Goal: Task Accomplishment & Management: Manage account settings

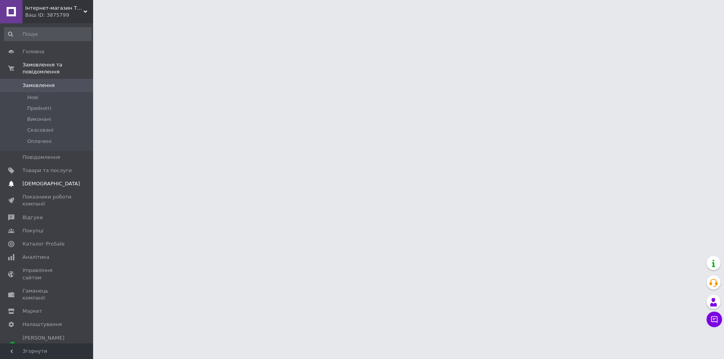
click at [40, 177] on link "Сповіщення 0 0" at bounding box center [48, 183] width 96 height 13
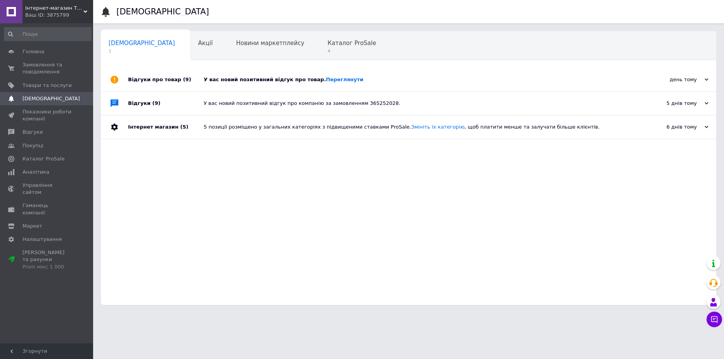
click at [248, 73] on div "У вас новий позитивний відгук про товар. [GEOGRAPHIC_DATA]" at bounding box center [417, 79] width 427 height 23
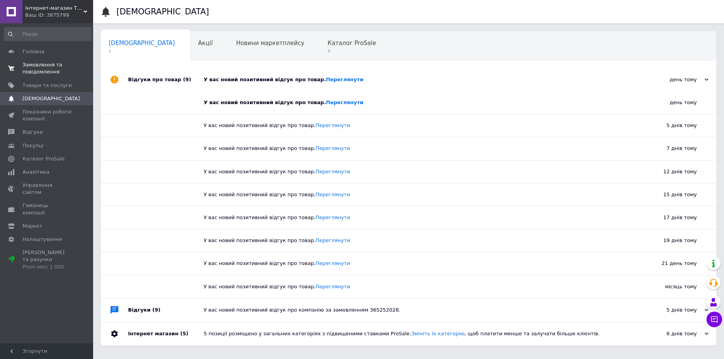
click at [45, 71] on span "Замовлення та повідомлення" at bounding box center [47, 68] width 49 height 14
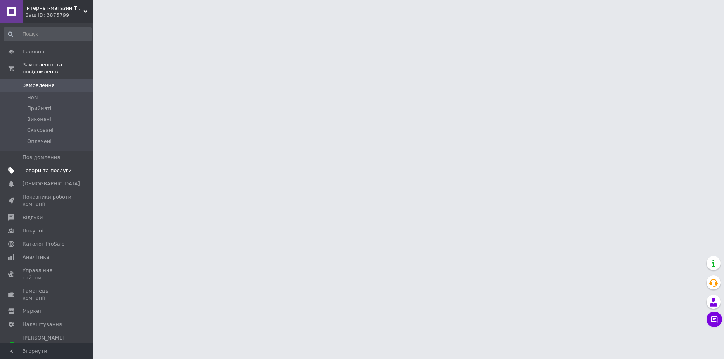
click at [48, 167] on span "Товари та послуги" at bounding box center [47, 170] width 49 height 7
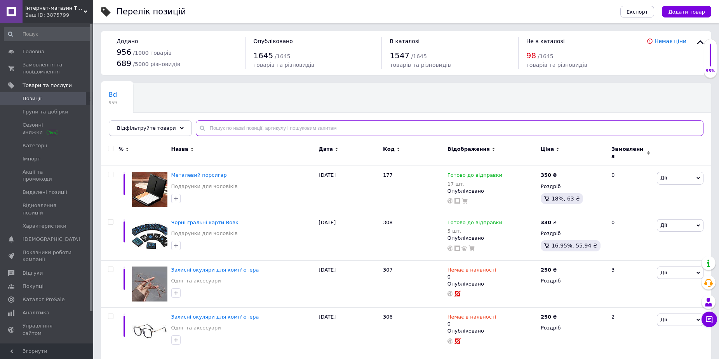
click at [257, 124] on input "text" at bounding box center [449, 128] width 507 height 16
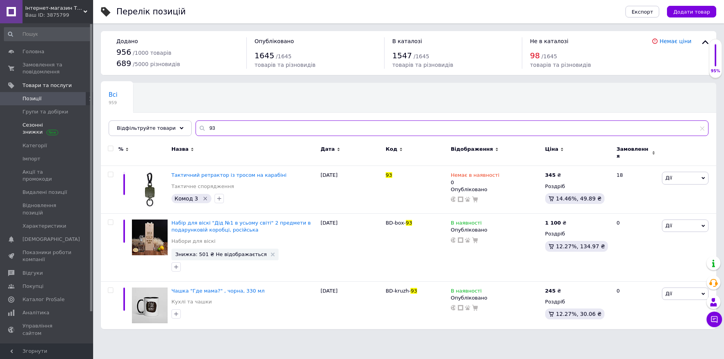
drag, startPoint x: 352, startPoint y: 124, endPoint x: 5, endPoint y: 132, distance: 346.4
click at [79, 131] on div "Інтернет-магазин TWINKI Ваш ID: 3875799 Сайт Інтернет-магазин TWINKI Кабінет по…" at bounding box center [362, 168] width 724 height 337
paste input "276"
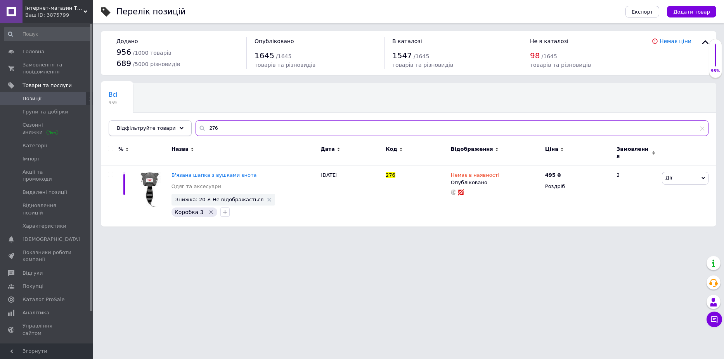
drag, startPoint x: 248, startPoint y: 129, endPoint x: 171, endPoint y: 125, distance: 76.6
click at [172, 127] on div "Відфільтруйте товари 276" at bounding box center [409, 128] width 600 height 16
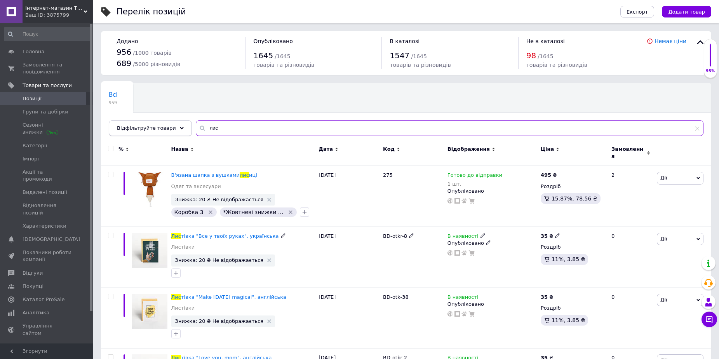
drag, startPoint x: 273, startPoint y: 129, endPoint x: 120, endPoint y: 130, distance: 152.6
click at [124, 131] on div "Відфільтруйте товари лис" at bounding box center [406, 128] width 594 height 16
paste input "228"
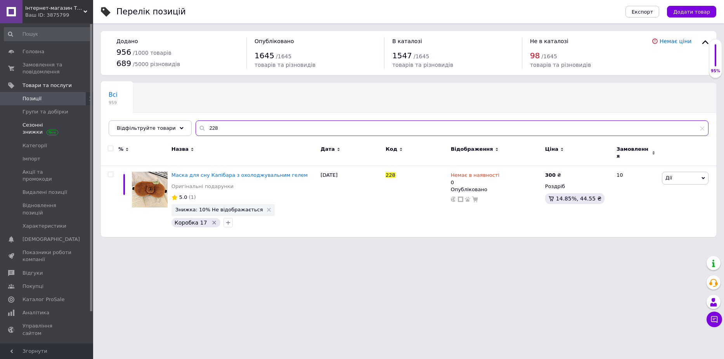
drag, startPoint x: 96, startPoint y: 132, endPoint x: 45, endPoint y: 130, distance: 50.1
click at [36, 131] on div "Інтернет-магазин TWINKI Ваш ID: 3875799 Сайт Інтернет-магазин TWINKI Кабінет по…" at bounding box center [362, 122] width 724 height 245
paste input "96"
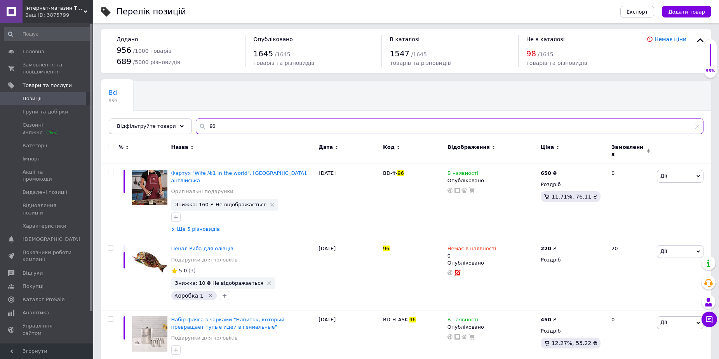
scroll to position [3, 0]
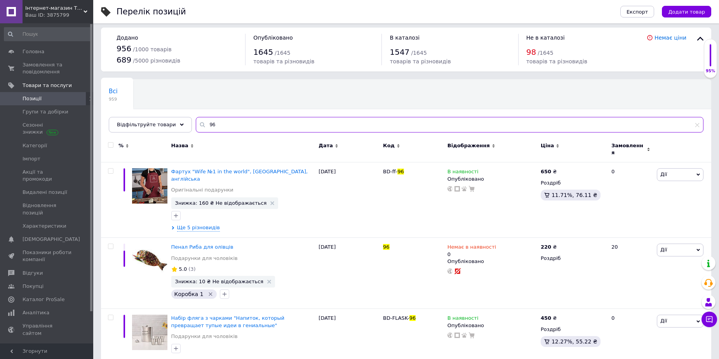
drag, startPoint x: 209, startPoint y: 122, endPoint x: 201, endPoint y: 121, distance: 8.6
click at [201, 121] on input "96" at bounding box center [449, 125] width 507 height 16
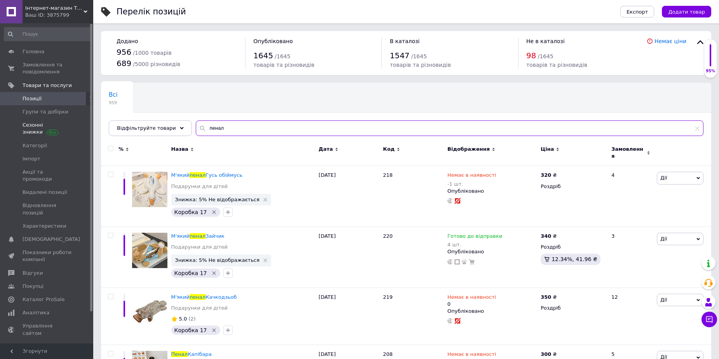
drag, startPoint x: 222, startPoint y: 132, endPoint x: 76, endPoint y: 128, distance: 146.0
paste input "208"
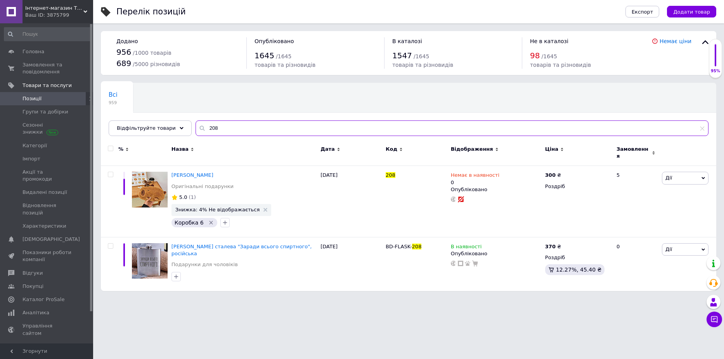
drag, startPoint x: 220, startPoint y: 129, endPoint x: 132, endPoint y: 115, distance: 89.0
click at [177, 123] on div "Відфільтруйте товари 208" at bounding box center [409, 128] width 600 height 16
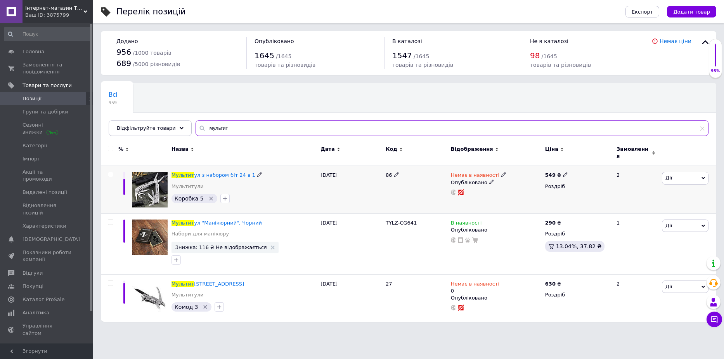
type input "мультит"
click at [502, 172] on icon at bounding box center [504, 174] width 5 height 5
click at [531, 197] on li "Готово до відправки" at bounding box center [545, 202] width 74 height 11
click at [518, 194] on input at bounding box center [536, 202] width 59 height 16
type input "2"
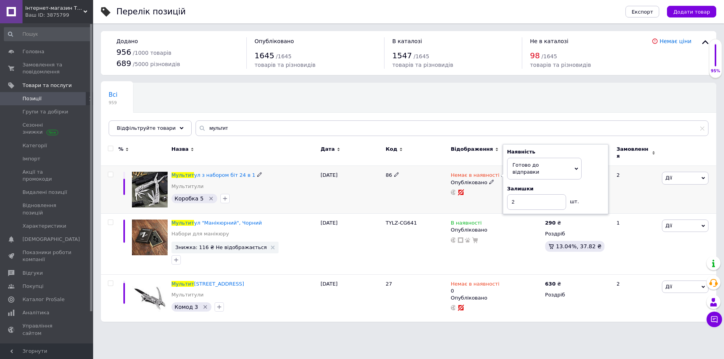
click at [416, 195] on div "86" at bounding box center [416, 190] width 65 height 48
click at [508, 172] on icon at bounding box center [510, 174] width 5 height 5
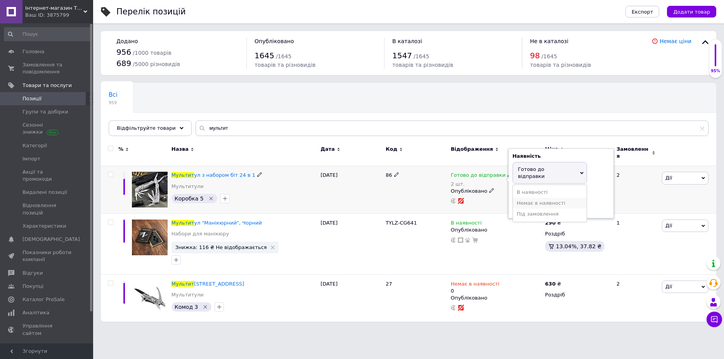
click at [539, 198] on li "Немає в наявності" at bounding box center [550, 203] width 74 height 11
drag, startPoint x: 538, startPoint y: 193, endPoint x: 502, endPoint y: 194, distance: 35.7
click at [503, 194] on div "Готово до відправки 2 шт. Наявність Немає в наявності В наявності Під замовленн…" at bounding box center [496, 188] width 90 height 32
click at [367, 204] on div "[DATE]" at bounding box center [351, 190] width 65 height 48
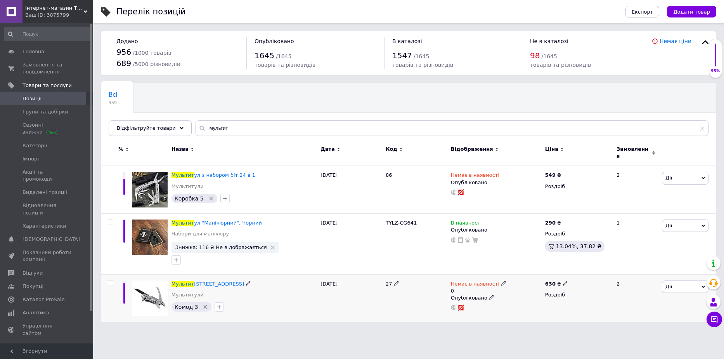
click at [502, 281] on icon at bounding box center [504, 283] width 5 height 5
click at [533, 311] on li "Готово до відправки" at bounding box center [545, 314] width 74 height 11
drag, startPoint x: 520, startPoint y: 299, endPoint x: 502, endPoint y: 302, distance: 19.0
click at [502, 302] on div "Немає в наявності 0 Наявність [PERSON_NAME] до відправки В наявності Немає в на…" at bounding box center [496, 295] width 90 height 31
type input "2"
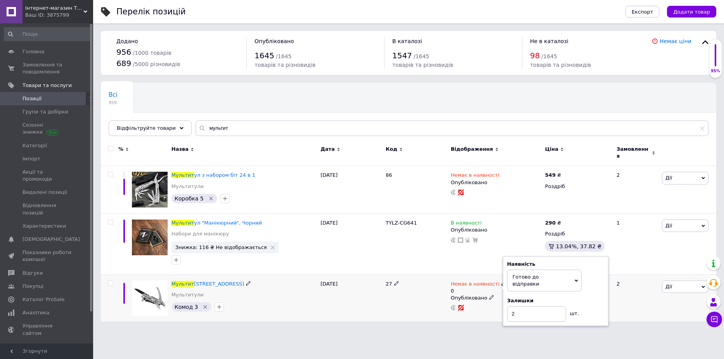
click at [400, 310] on div "27" at bounding box center [416, 297] width 65 height 47
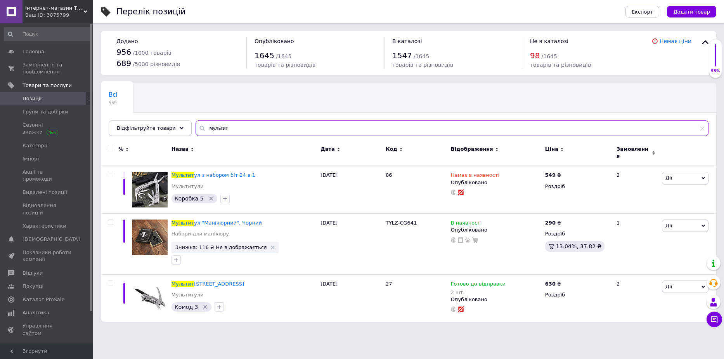
drag, startPoint x: 245, startPoint y: 129, endPoint x: 155, endPoint y: 134, distance: 90.6
click at [141, 136] on div "Всі 959 Ok Відфільтровано... Зберегти Нічого не знайдено Можливо, помилка у сло…" at bounding box center [409, 109] width 616 height 53
click at [270, 130] on input "мультит" at bounding box center [452, 128] width 513 height 16
drag, startPoint x: 287, startPoint y: 128, endPoint x: 132, endPoint y: 128, distance: 154.9
click at [136, 129] on div "Відфільтруйте товари мультит" at bounding box center [409, 128] width 600 height 16
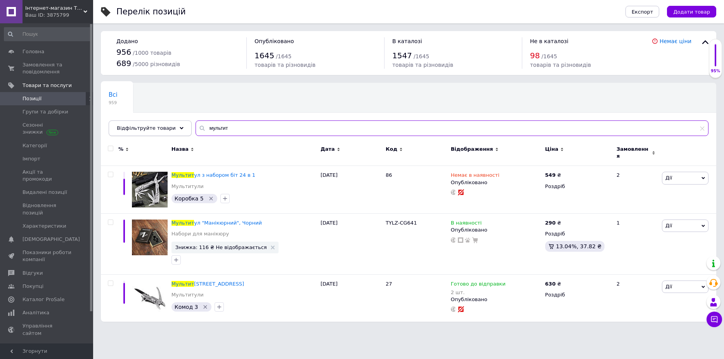
paste input "218"
type input "218"
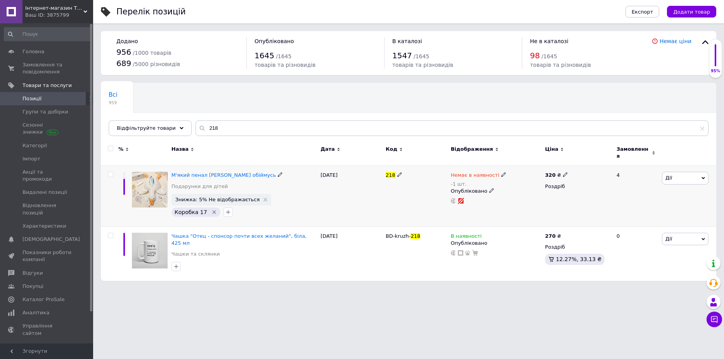
click at [502, 172] on icon at bounding box center [504, 174] width 5 height 5
click at [572, 226] on div "270 ₴ Роздріб 12.27%, 33.13 ₴" at bounding box center [578, 253] width 69 height 54
click at [547, 197] on div "320 ₴ Роздріб" at bounding box center [578, 196] width 69 height 61
click at [502, 172] on icon at bounding box center [504, 174] width 5 height 5
drag, startPoint x: 596, startPoint y: 189, endPoint x: 569, endPoint y: 198, distance: 28.5
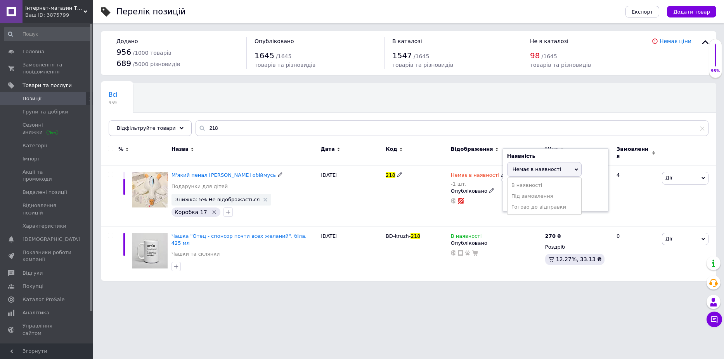
click at [596, 189] on div "Залишки -1 шт." at bounding box center [555, 194] width 97 height 24
drag, startPoint x: 547, startPoint y: 195, endPoint x: 466, endPoint y: 196, distance: 80.8
click at [504, 195] on div "Наявність Немає в наявності В наявності Під замовлення Готово до відправки Зали…" at bounding box center [556, 179] width 106 height 63
click at [509, 212] on div "Немає в наявності -1 шт. Наявність Немає в наявності В наявності Під замовлення…" at bounding box center [496, 196] width 94 height 61
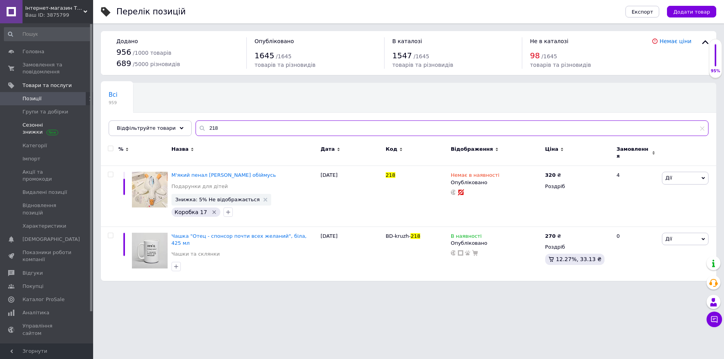
drag, startPoint x: 152, startPoint y: 129, endPoint x: 64, endPoint y: 130, distance: 88.5
click at [91, 130] on div "Інтернет-магазин TWINKI Ваш ID: 3875799 Сайт Інтернет-магазин TWINKI Кабінет по…" at bounding box center [362, 144] width 724 height 288
paste input "24"
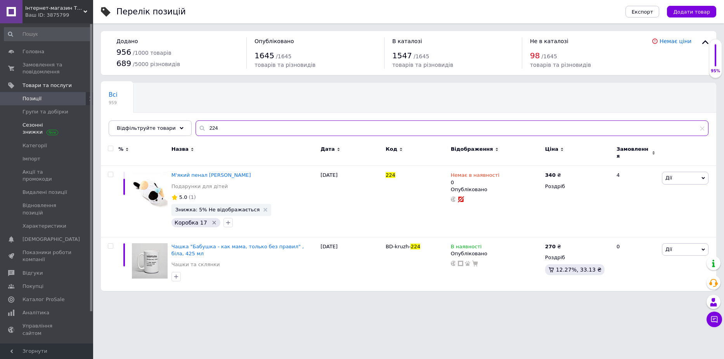
drag, startPoint x: 248, startPoint y: 130, endPoint x: 4, endPoint y: 122, distance: 244.0
click at [129, 127] on div "Відфільтруйте товари 224" at bounding box center [409, 128] width 600 height 16
paste input "307"
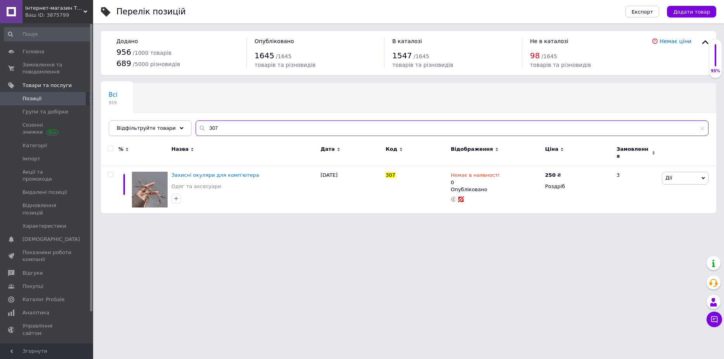
click at [118, 125] on div "Відфільтруйте товари 307" at bounding box center [409, 128] width 600 height 16
paste input "6"
drag, startPoint x: 219, startPoint y: 130, endPoint x: 199, endPoint y: 128, distance: 19.5
click at [199, 128] on input "306" at bounding box center [452, 128] width 513 height 16
paste input "7"
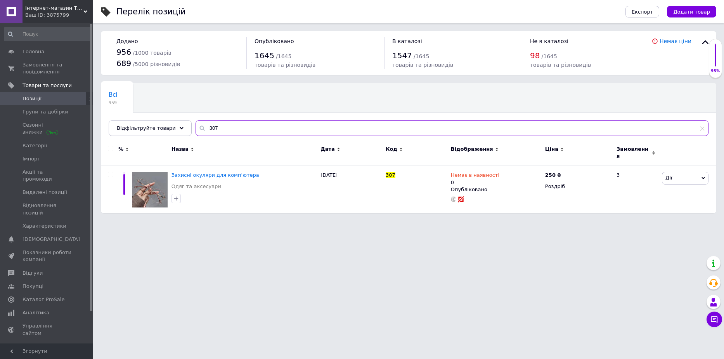
click at [229, 123] on input "307" at bounding box center [452, 128] width 513 height 16
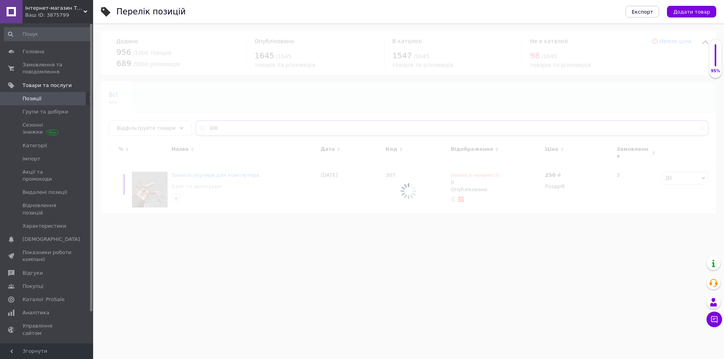
type input "306"
